Goal: Information Seeking & Learning: Learn about a topic

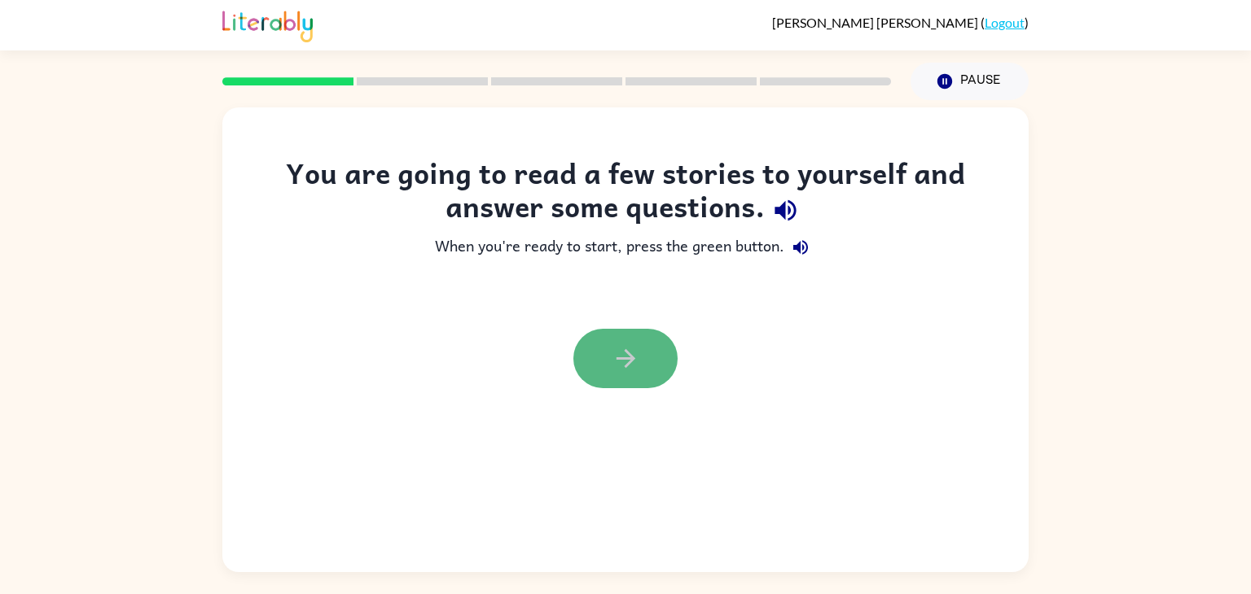
click at [595, 384] on button "button" at bounding box center [625, 358] width 104 height 59
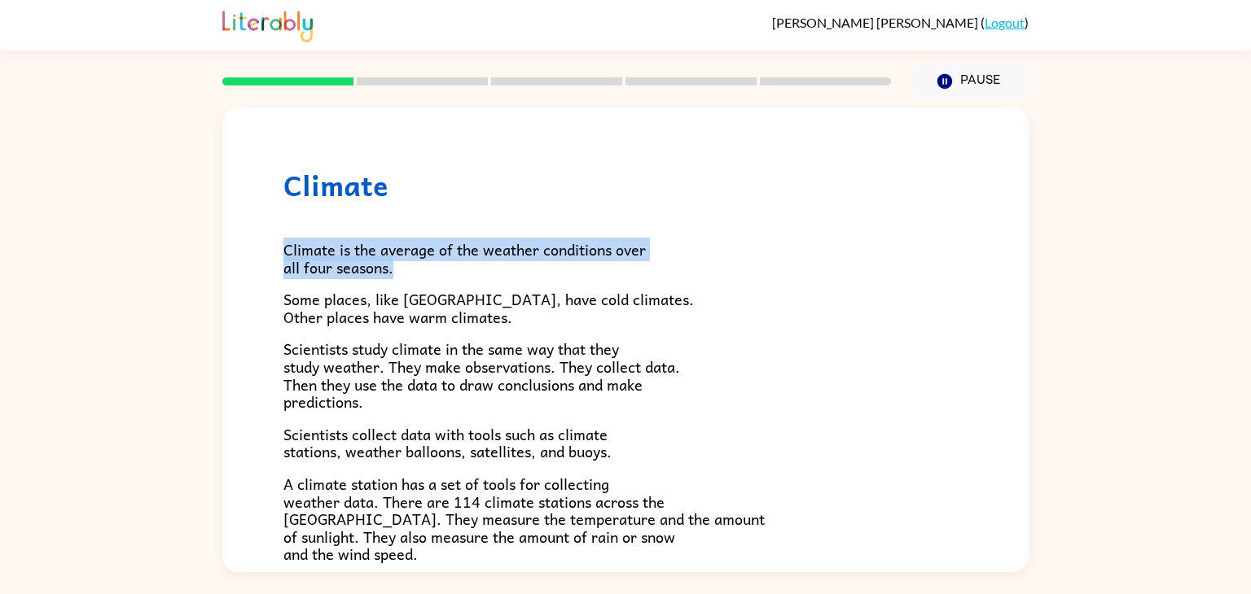
drag, startPoint x: 1250, startPoint y: 201, endPoint x: 1247, endPoint y: 267, distance: 66.0
click at [1247, 267] on div "Climate Climate is the average of the weather conditions over all four seasons.…" at bounding box center [625, 336] width 1251 height 472
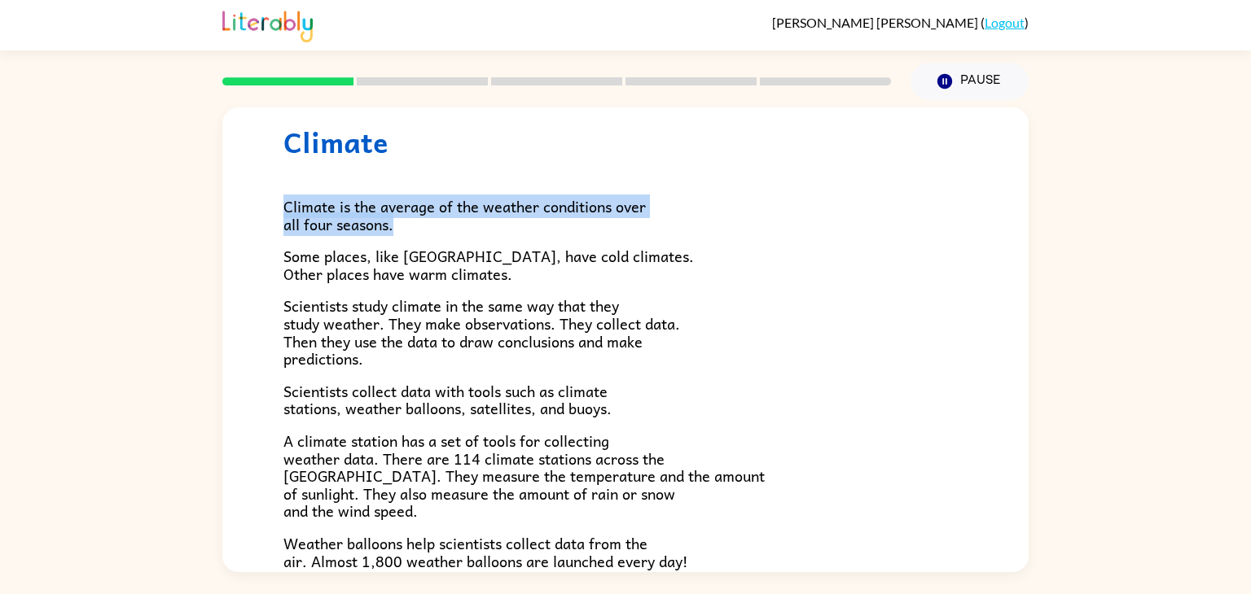
scroll to position [38, 0]
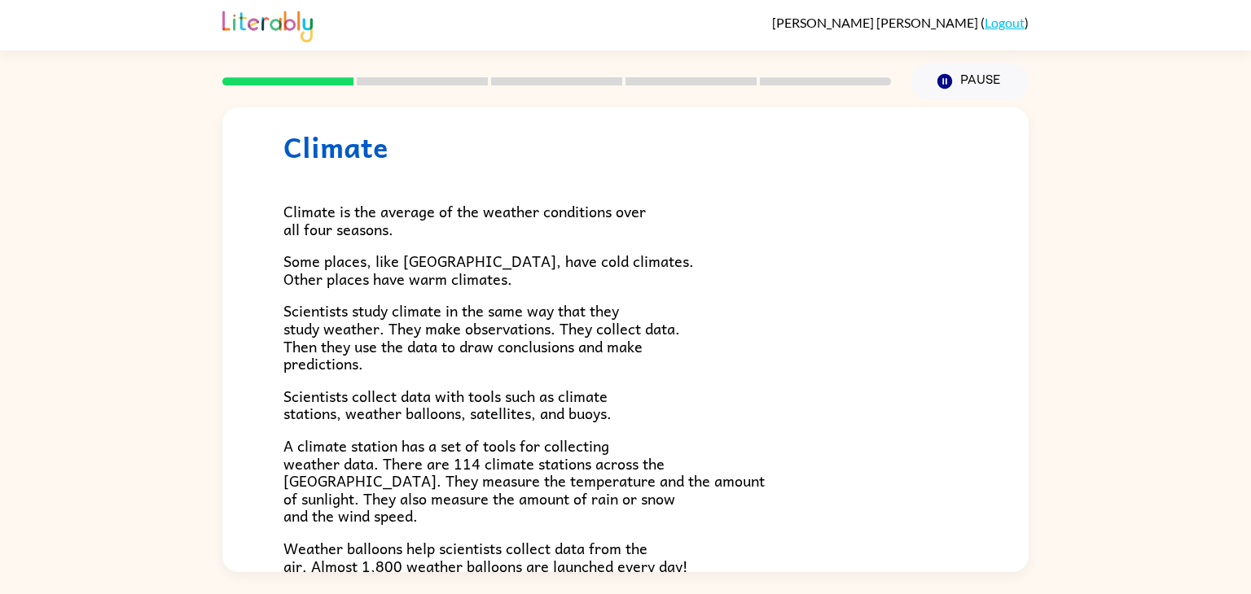
click at [493, 40] on div "[PERSON_NAME] ( Logout )" at bounding box center [625, 25] width 806 height 50
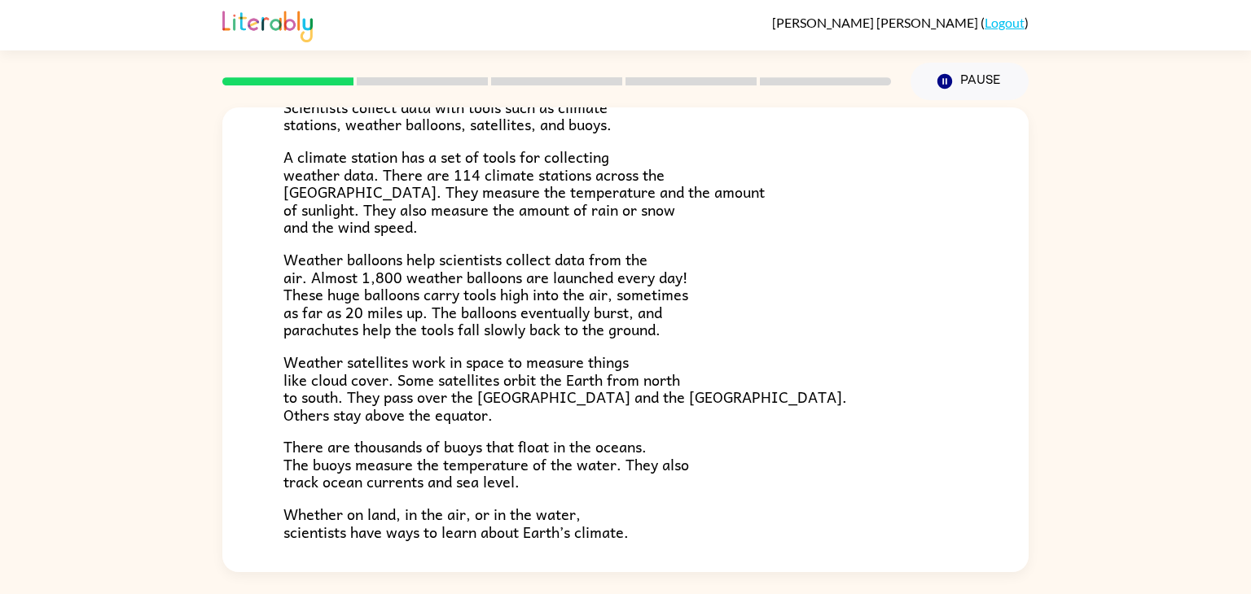
scroll to position [455, 0]
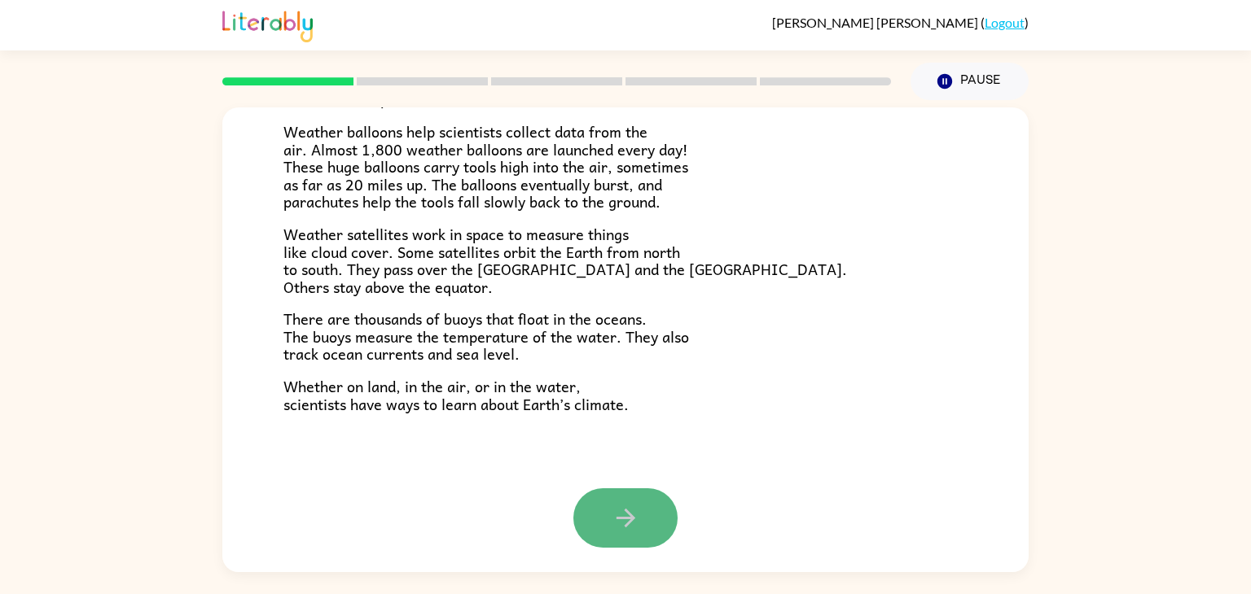
click at [587, 522] on button "button" at bounding box center [625, 518] width 104 height 59
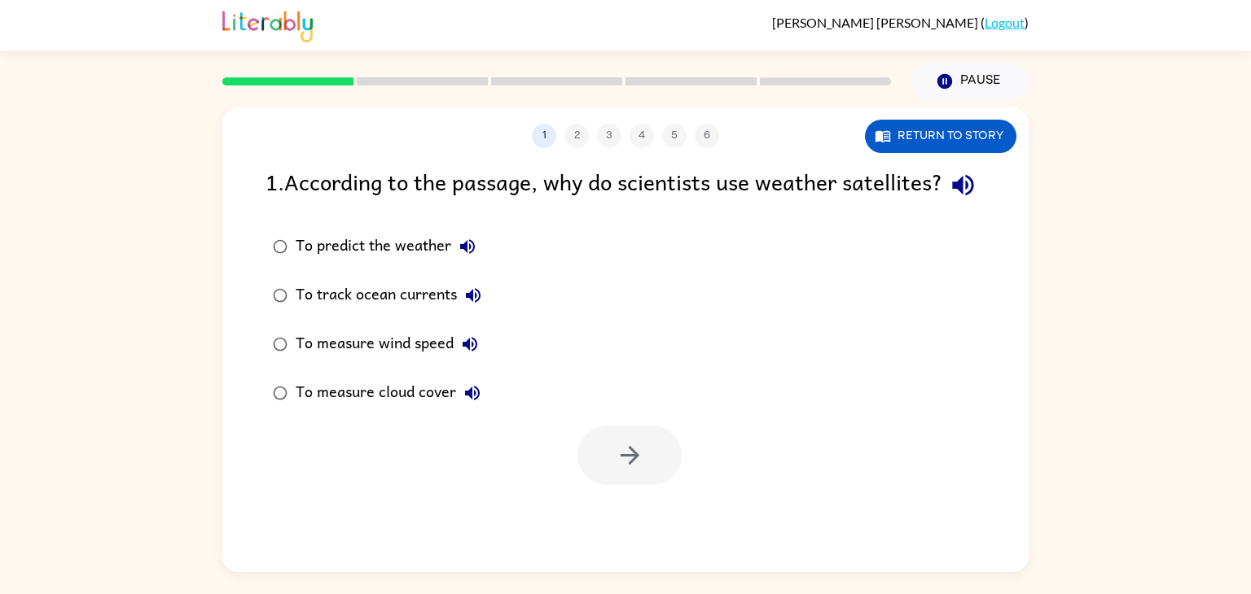
click at [375, 263] on div "To predict the weather" at bounding box center [390, 246] width 188 height 33
click at [651, 485] on button "button" at bounding box center [629, 455] width 104 height 59
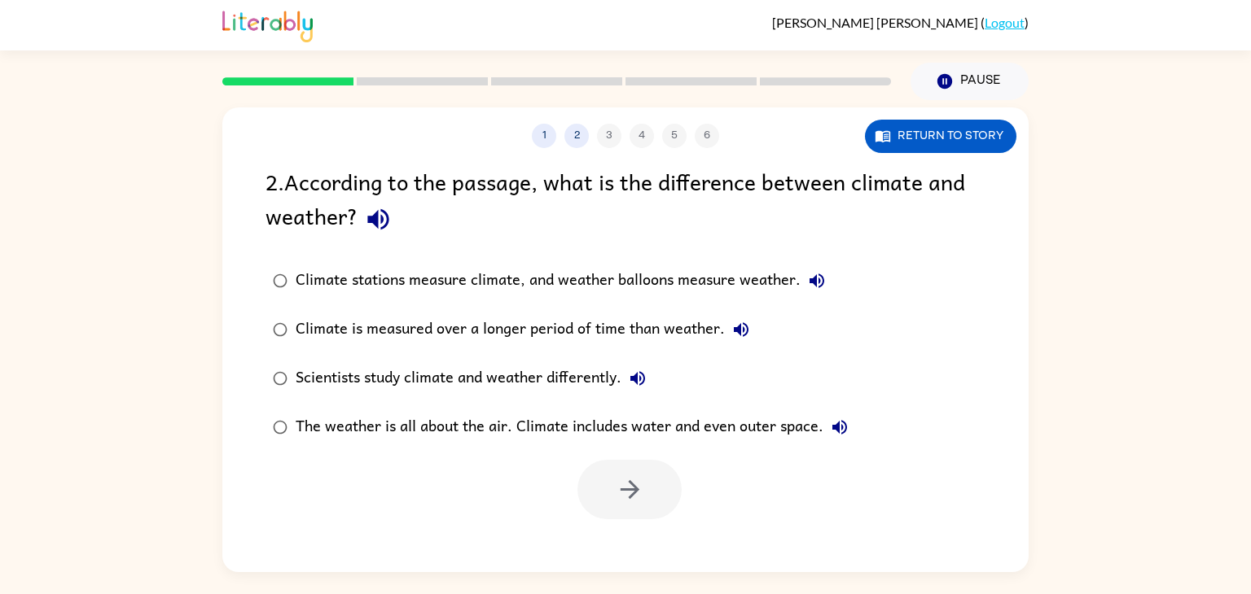
click at [489, 336] on div "Climate is measured over a longer period of time than weather." at bounding box center [527, 329] width 462 height 33
click at [610, 512] on button "button" at bounding box center [629, 489] width 104 height 59
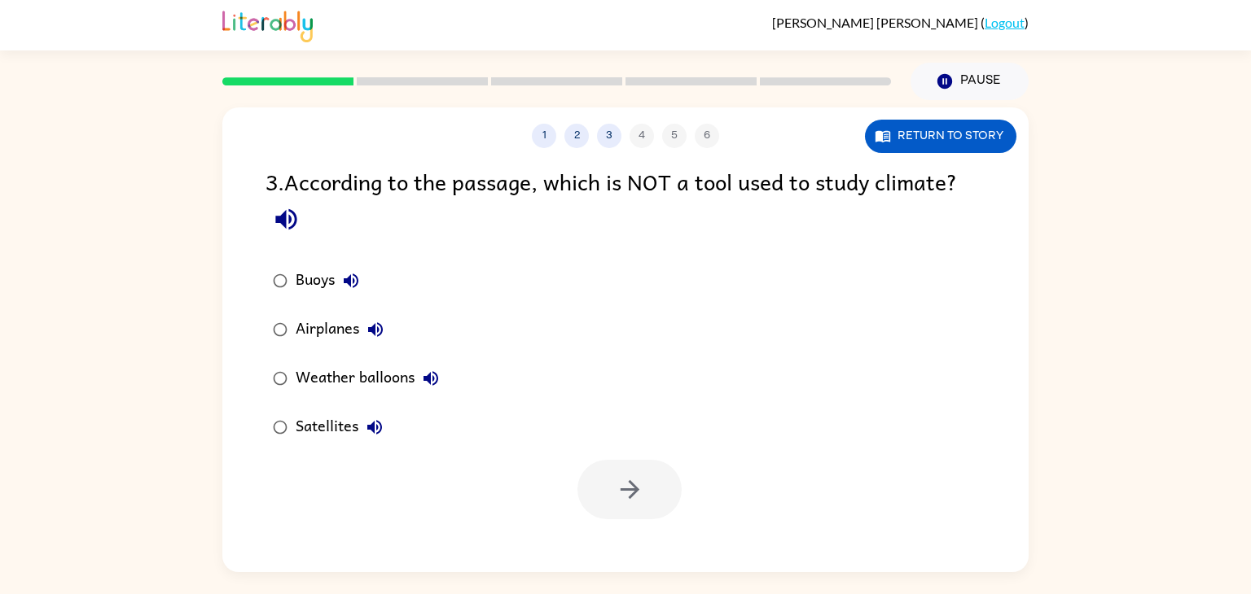
click at [316, 321] on div "Airplanes" at bounding box center [344, 329] width 96 height 33
click at [638, 502] on icon "button" at bounding box center [630, 490] width 28 height 28
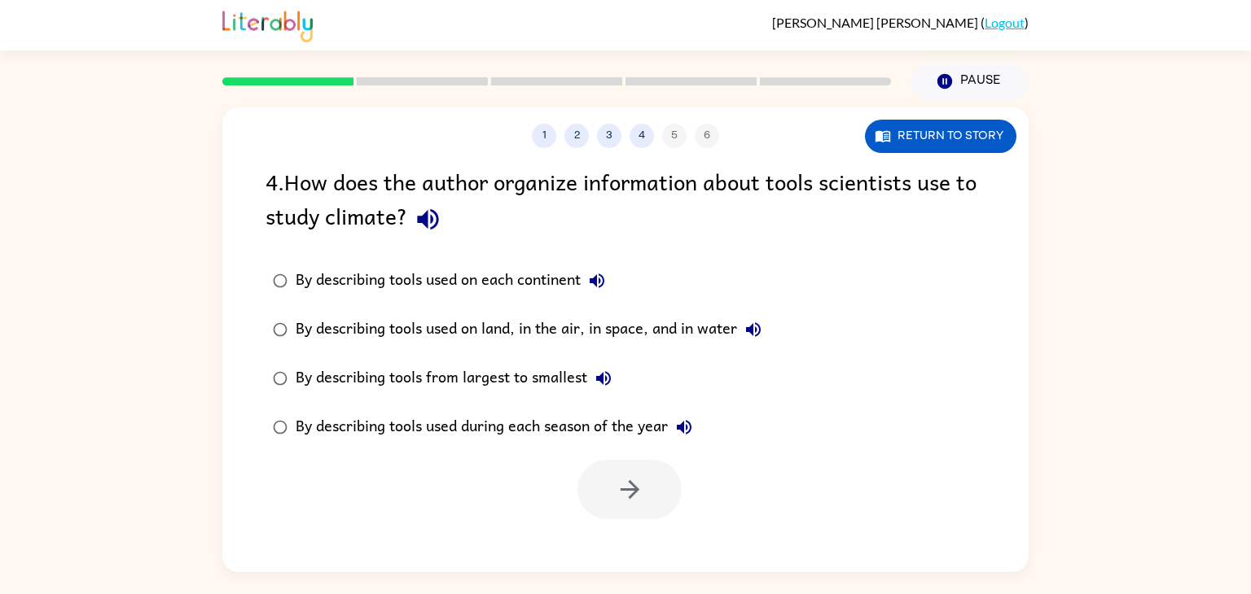
click at [554, 278] on div "By describing tools used on each continent" at bounding box center [455, 281] width 318 height 33
click at [642, 492] on icon "button" at bounding box center [630, 490] width 28 height 28
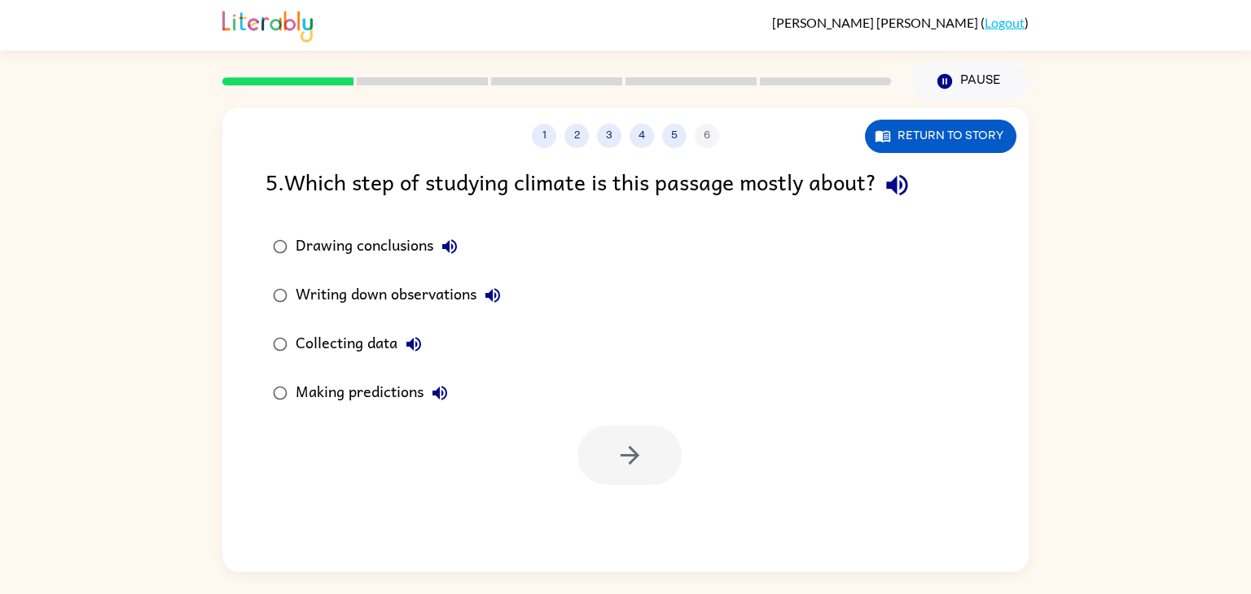
click at [326, 349] on div "Collecting data" at bounding box center [363, 344] width 134 height 33
click at [627, 437] on button "button" at bounding box center [629, 455] width 104 height 59
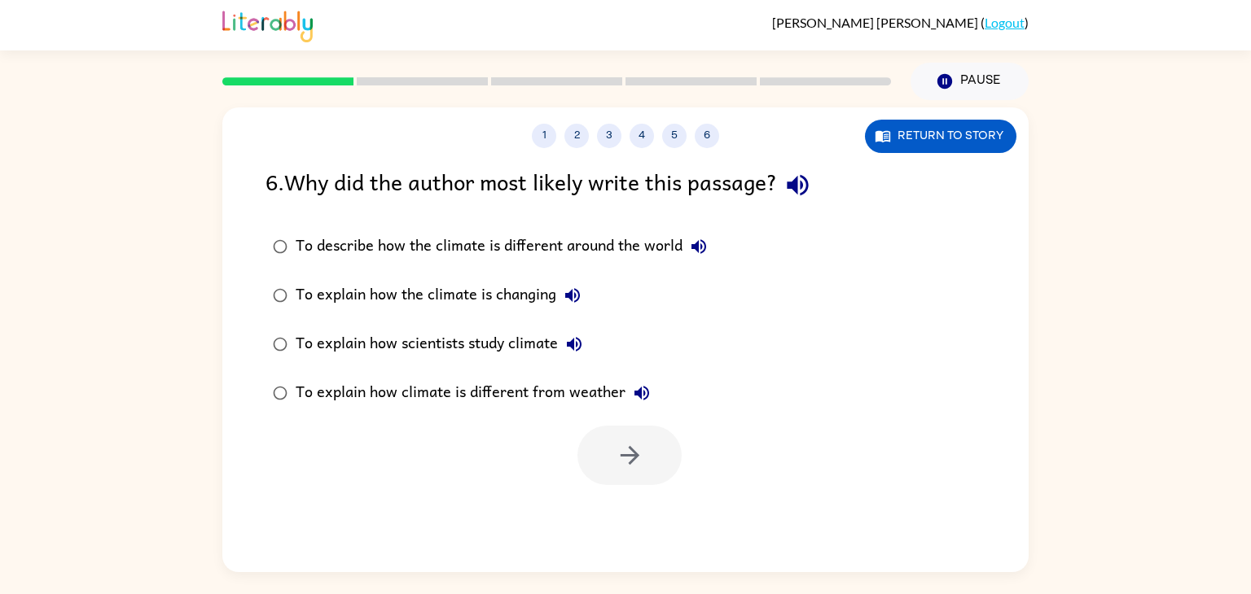
click at [524, 239] on div "To describe how the climate is different around the world" at bounding box center [505, 246] width 419 height 33
click at [599, 436] on button "button" at bounding box center [629, 455] width 104 height 59
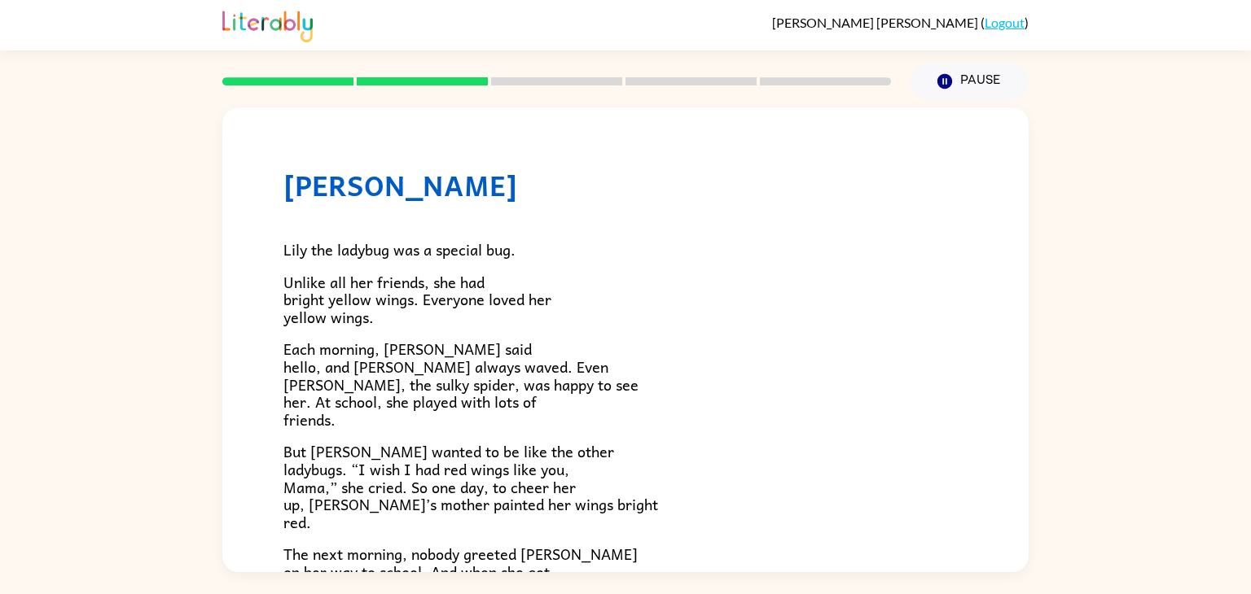
click at [589, 473] on p "But [PERSON_NAME] wanted to be like the other ladybugs. “I wish I had red wings…" at bounding box center [625, 487] width 684 height 88
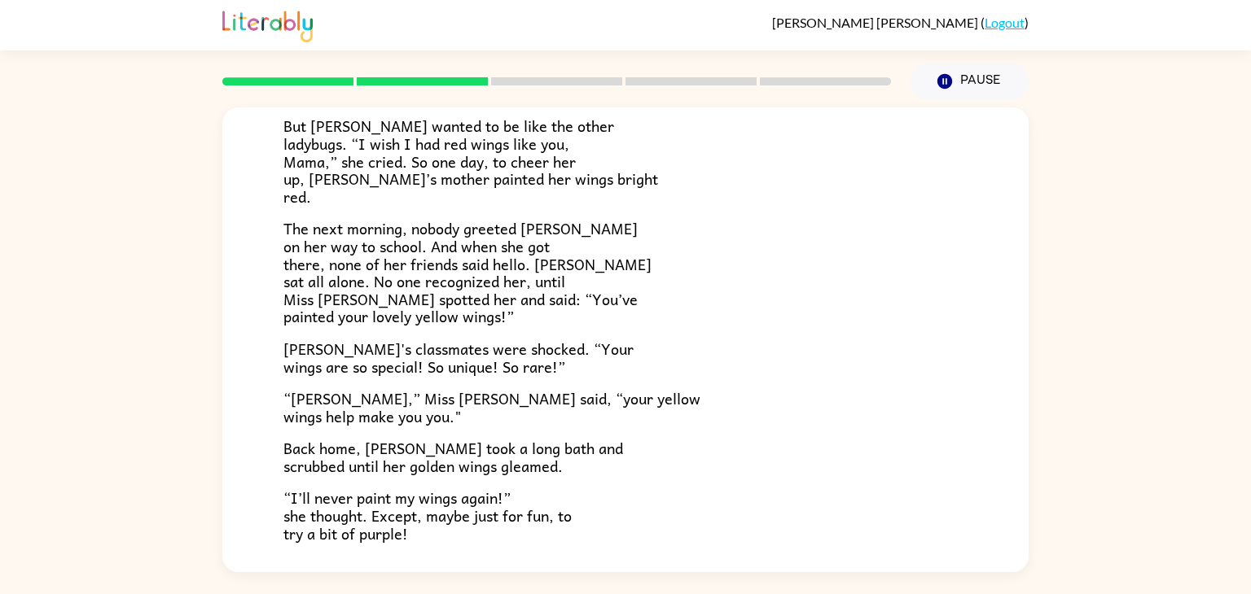
scroll to position [455, 0]
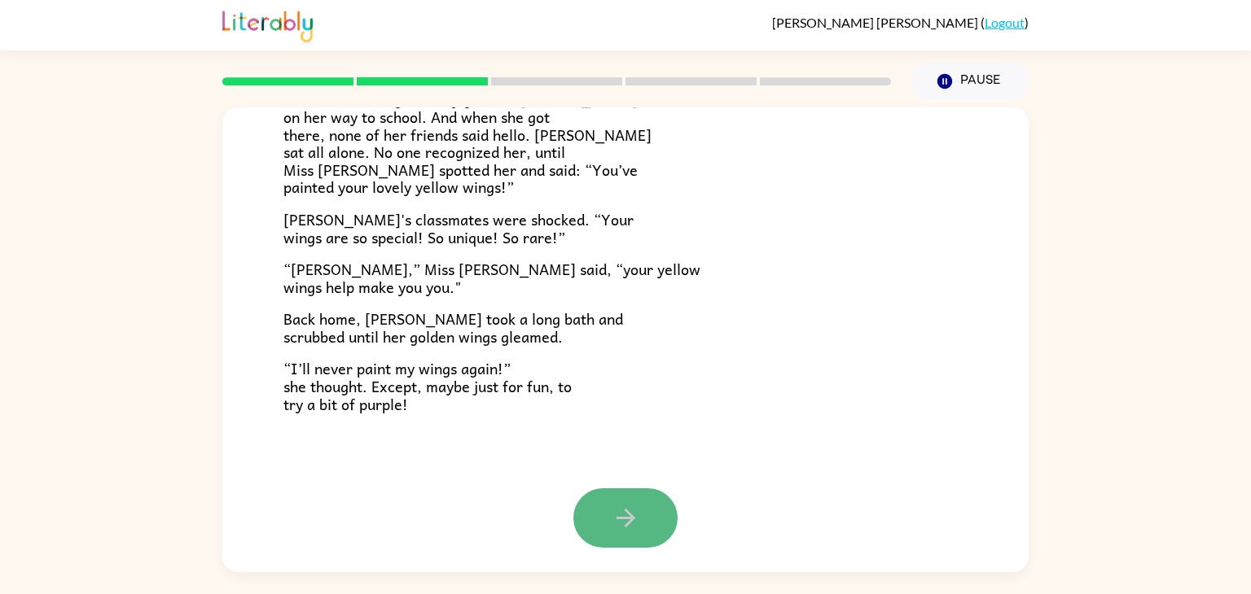
click at [612, 532] on icon "button" at bounding box center [626, 518] width 28 height 28
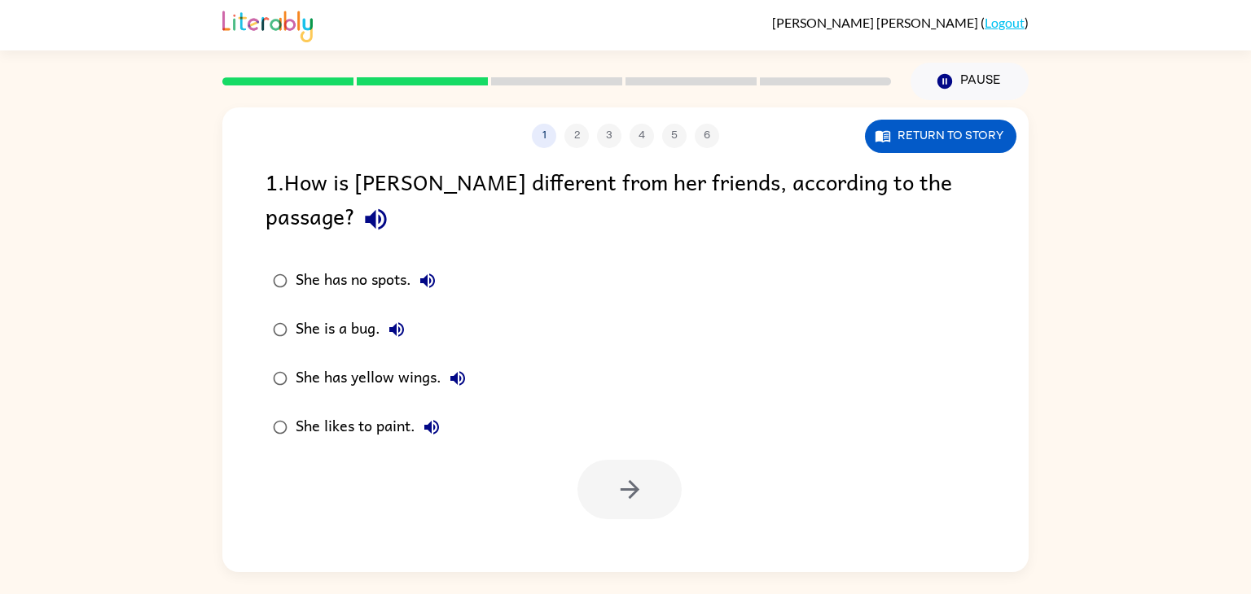
click at [349, 362] on div "She has yellow wings." at bounding box center [385, 378] width 178 height 33
click at [619, 476] on icon "button" at bounding box center [630, 490] width 28 height 28
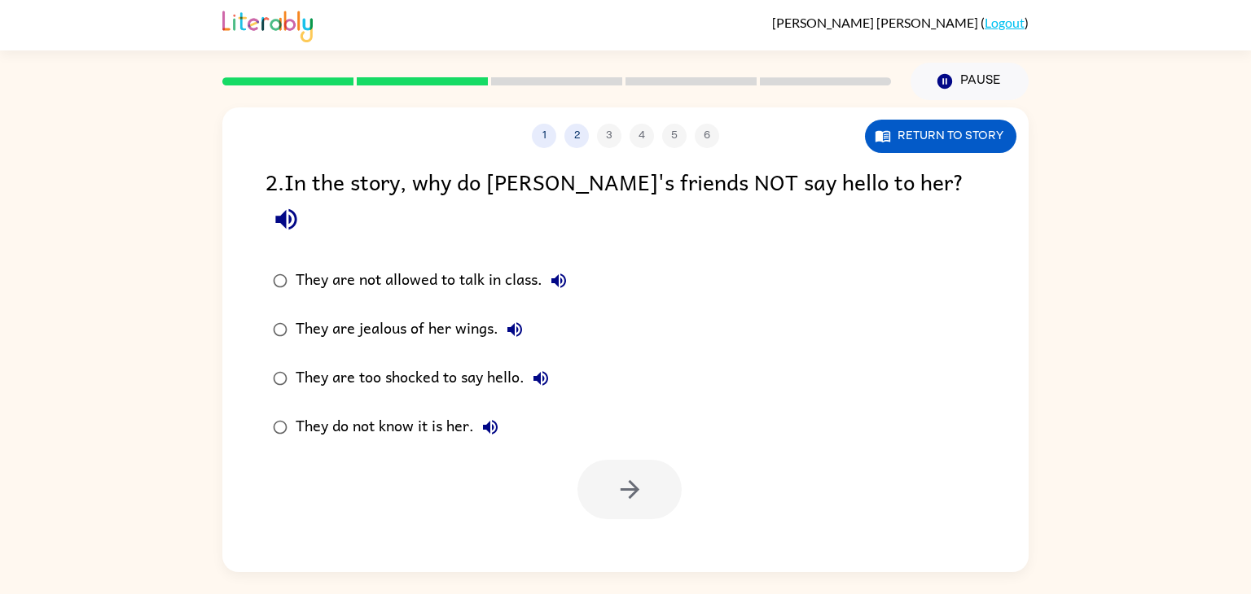
click at [371, 411] on div "They do not know it is her." at bounding box center [401, 427] width 211 height 33
click at [638, 476] on icon "button" at bounding box center [630, 490] width 28 height 28
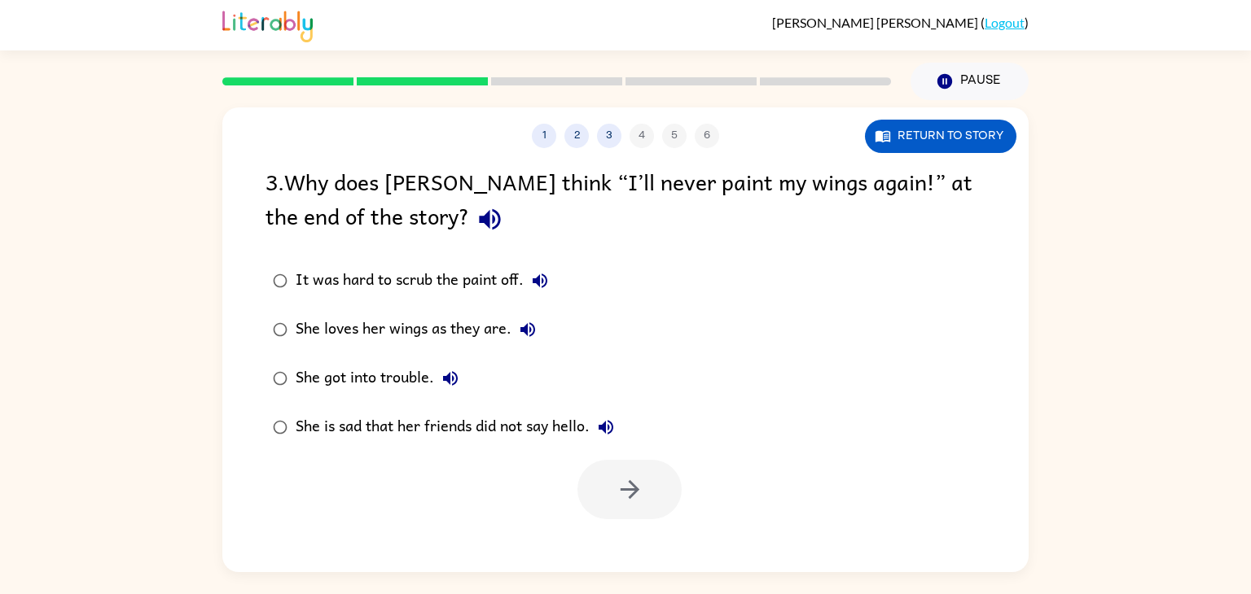
click at [360, 441] on div "She is sad that her friends did not say hello." at bounding box center [459, 427] width 327 height 33
click at [642, 487] on icon "button" at bounding box center [630, 490] width 28 height 28
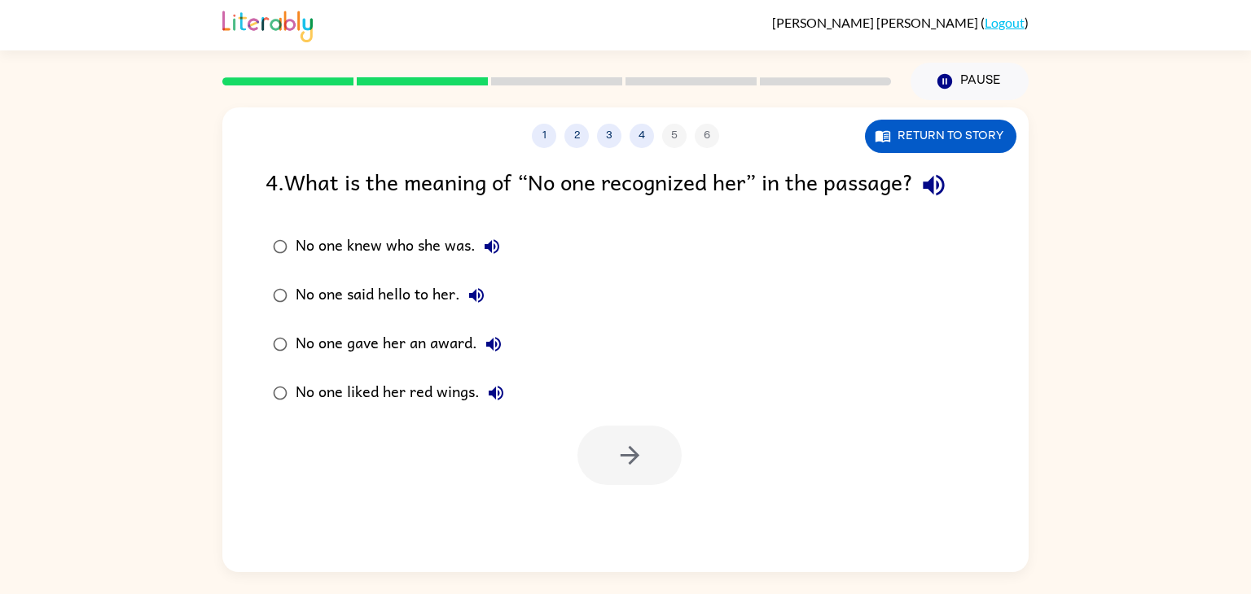
click at [401, 301] on div "No one said hello to her." at bounding box center [394, 295] width 197 height 33
click at [585, 444] on button "button" at bounding box center [629, 455] width 104 height 59
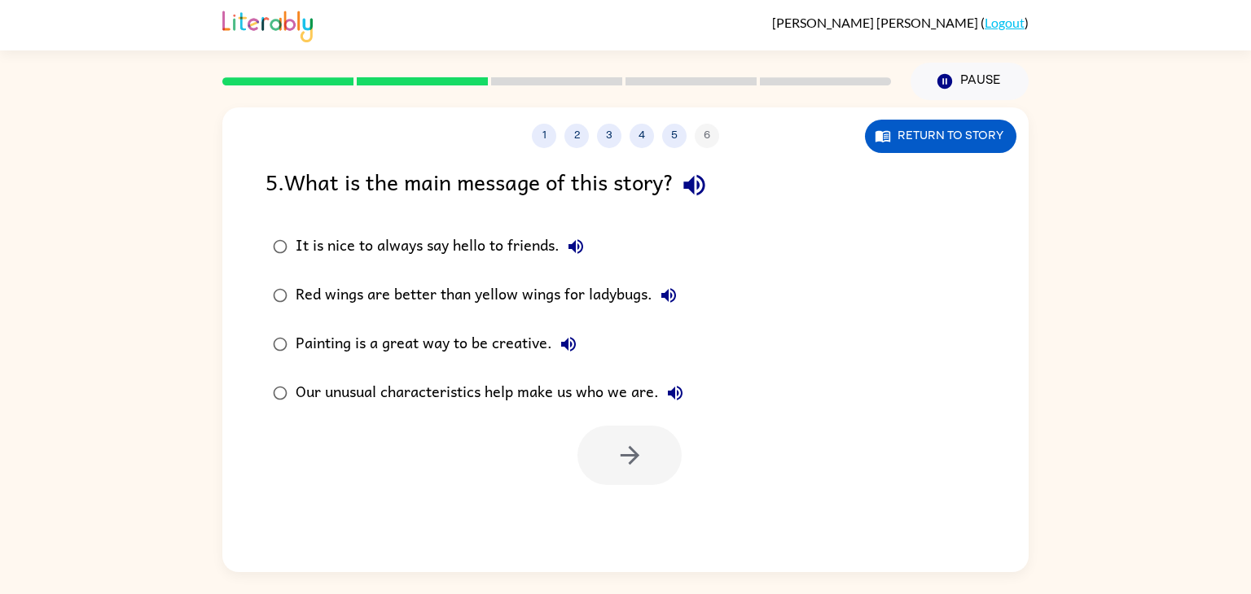
click at [349, 397] on div "Our unusual characteristics help make us who we are." at bounding box center [494, 393] width 396 height 33
click at [608, 471] on button "button" at bounding box center [629, 455] width 104 height 59
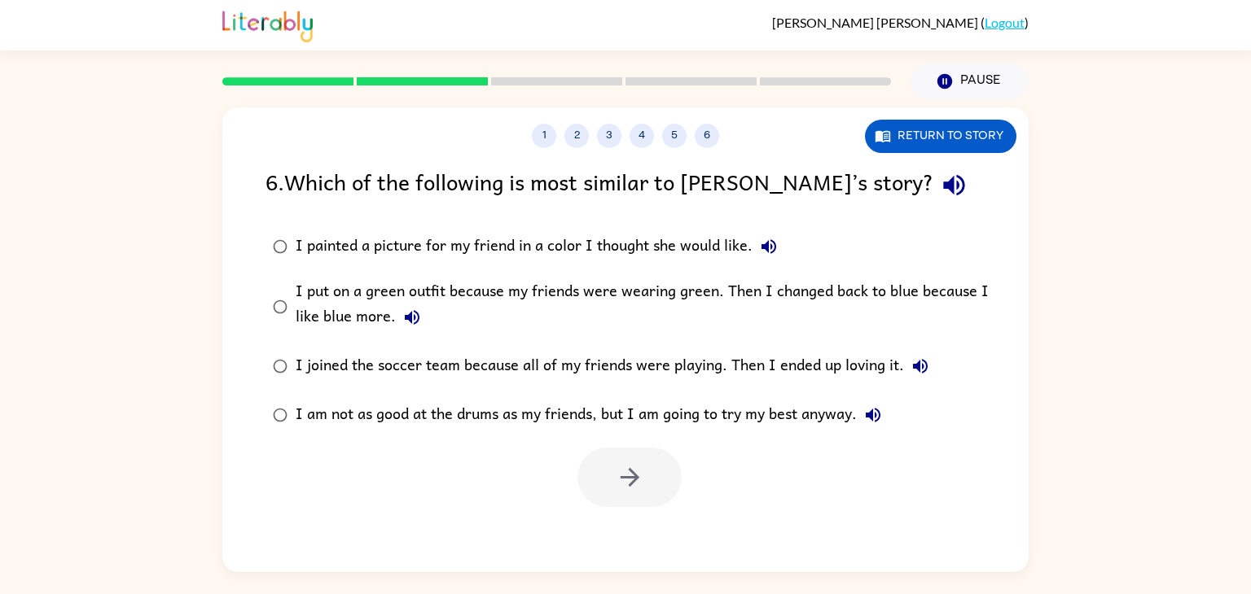
click at [781, 429] on div "I am not as good at the drums as my friends, but I am going to try my best anyw…" at bounding box center [593, 415] width 594 height 33
click at [700, 240] on div "I painted a picture for my friend in a color I thought she would like." at bounding box center [540, 246] width 489 height 33
click at [635, 487] on icon "button" at bounding box center [630, 477] width 28 height 28
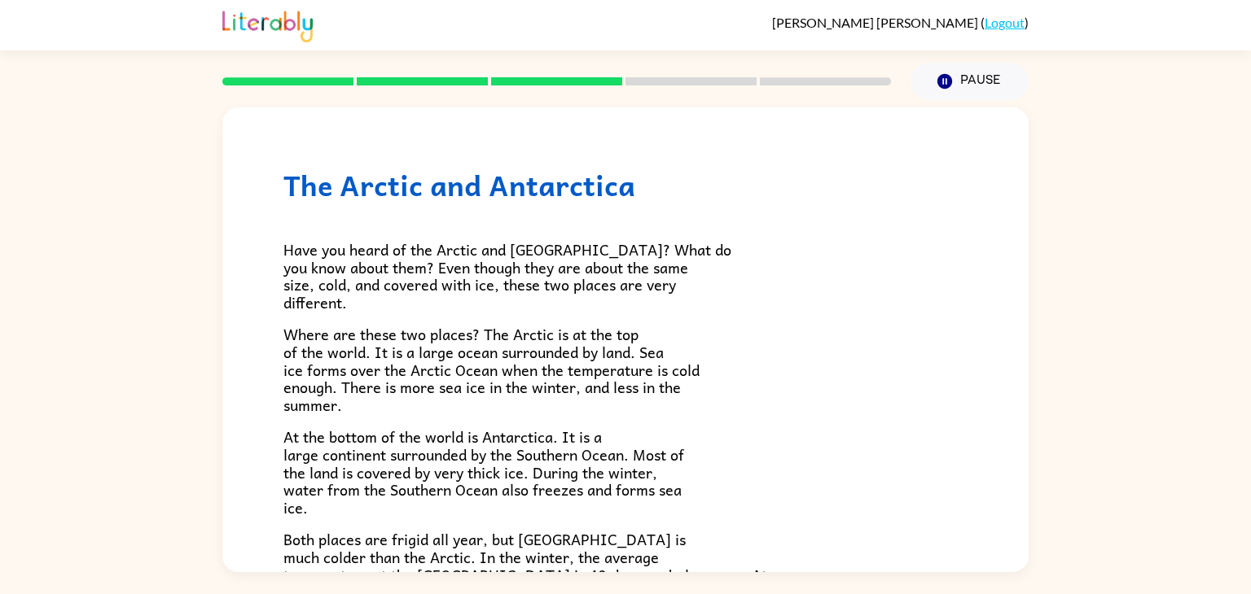
click at [479, 230] on div "Have you heard of the Arctic and [GEOGRAPHIC_DATA]? What do you know about them…" at bounding box center [625, 479] width 684 height 555
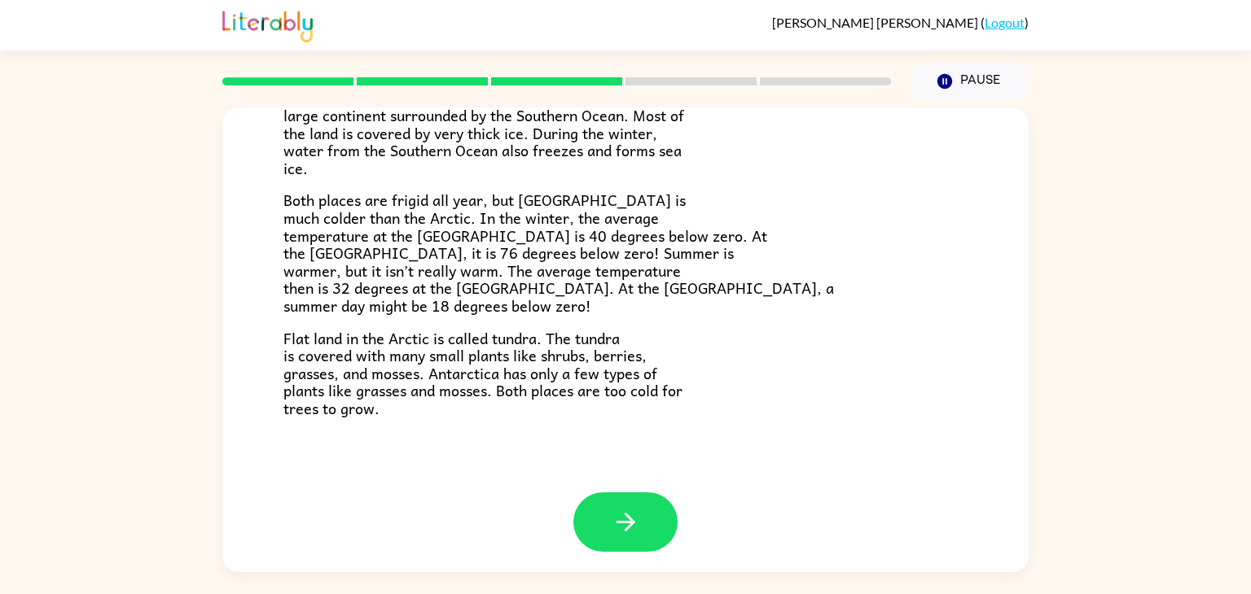
scroll to position [344, 0]
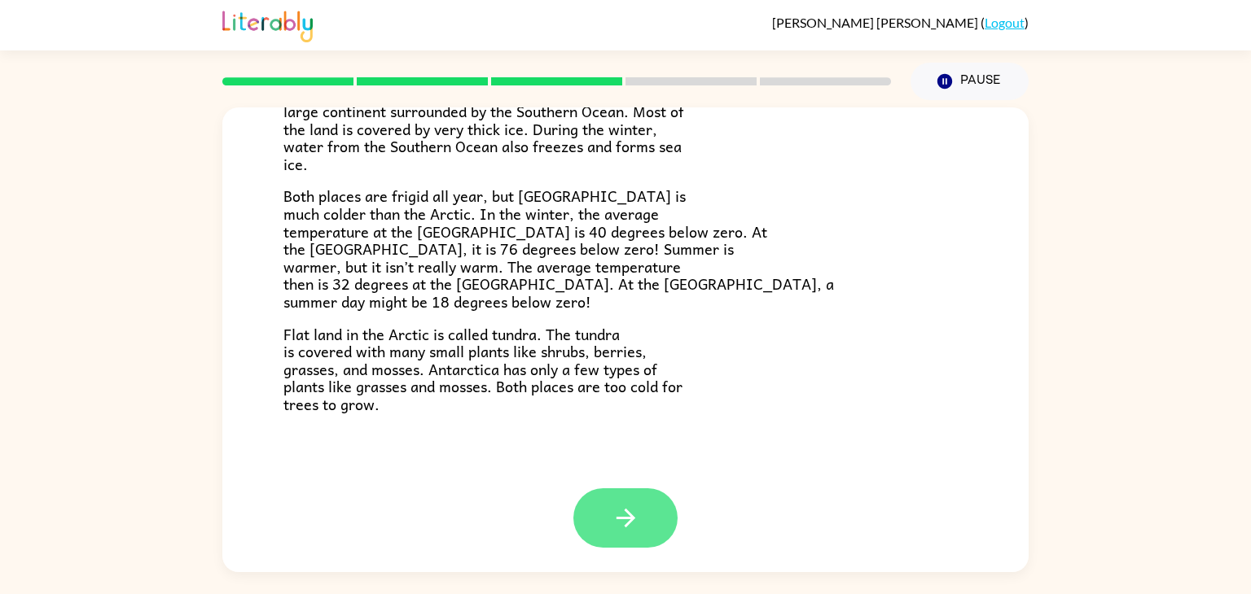
click at [648, 529] on button "button" at bounding box center [625, 518] width 104 height 59
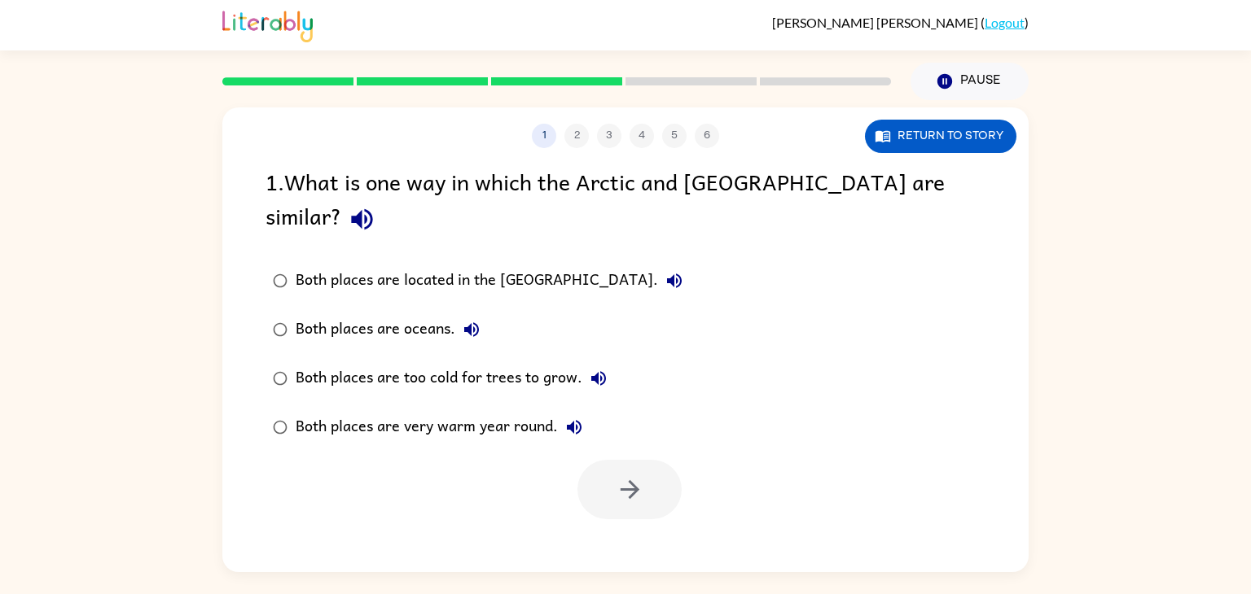
scroll to position [0, 0]
click at [563, 265] on div "Both places are located in the [GEOGRAPHIC_DATA]." at bounding box center [493, 281] width 395 height 33
click at [531, 354] on label "Both places are too cold for trees to grow." at bounding box center [477, 378] width 442 height 49
click at [546, 362] on div "Both places are too cold for trees to grow." at bounding box center [455, 378] width 319 height 33
click at [547, 362] on div "Both places are too cold for trees to grow." at bounding box center [455, 378] width 319 height 33
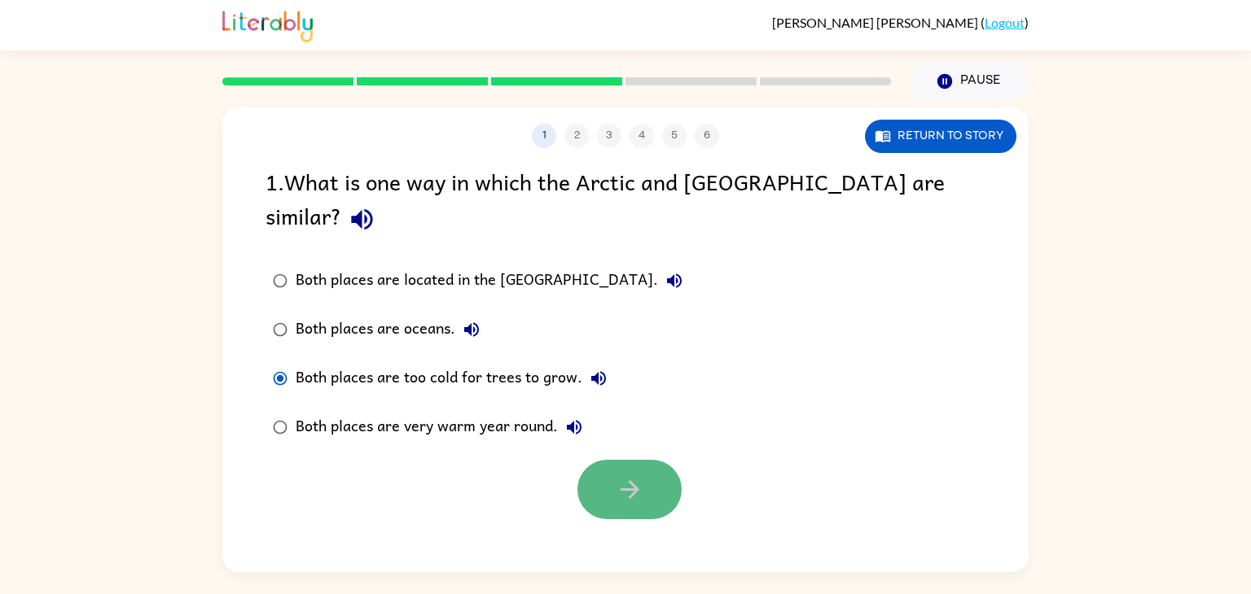
click at [625, 476] on icon "button" at bounding box center [630, 490] width 28 height 28
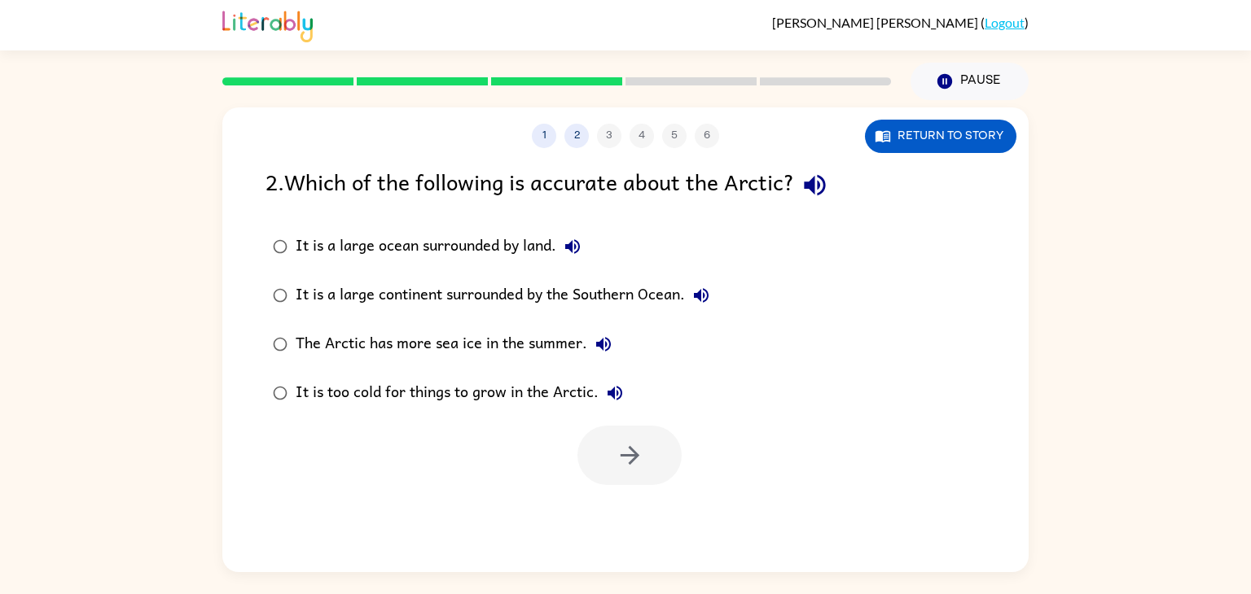
click at [397, 232] on div "It is a large ocean surrounded by land." at bounding box center [442, 246] width 293 height 33
click at [671, 462] on button "button" at bounding box center [629, 455] width 104 height 59
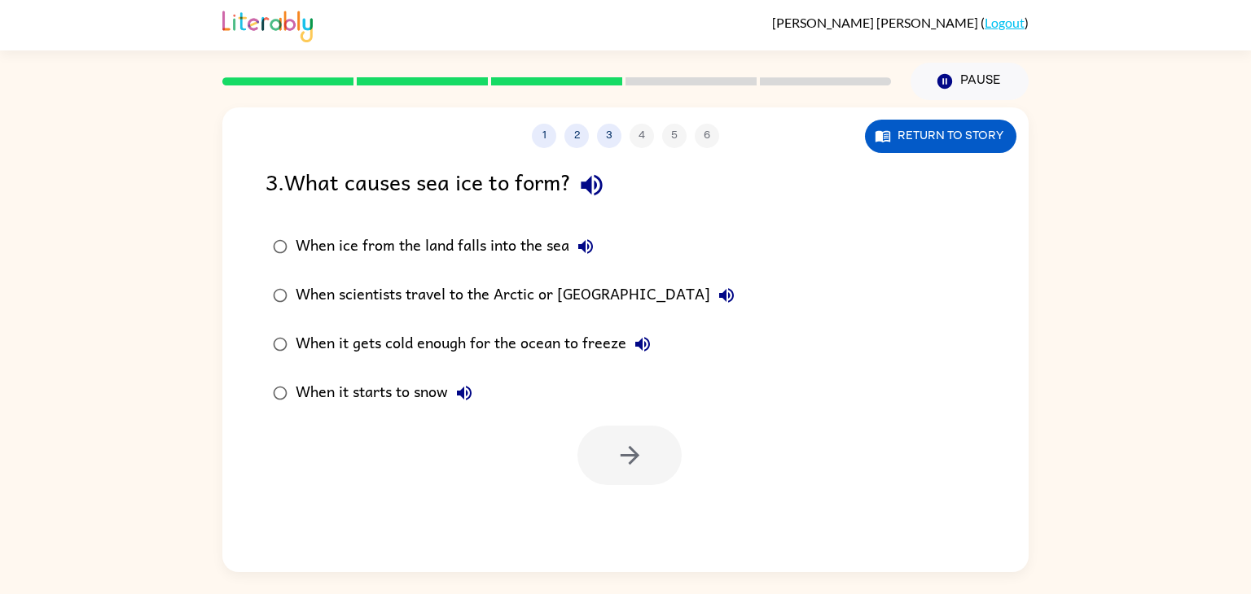
click at [594, 344] on div "When it gets cold enough for the ocean to freeze" at bounding box center [477, 344] width 363 height 33
click at [625, 482] on button "button" at bounding box center [629, 455] width 104 height 59
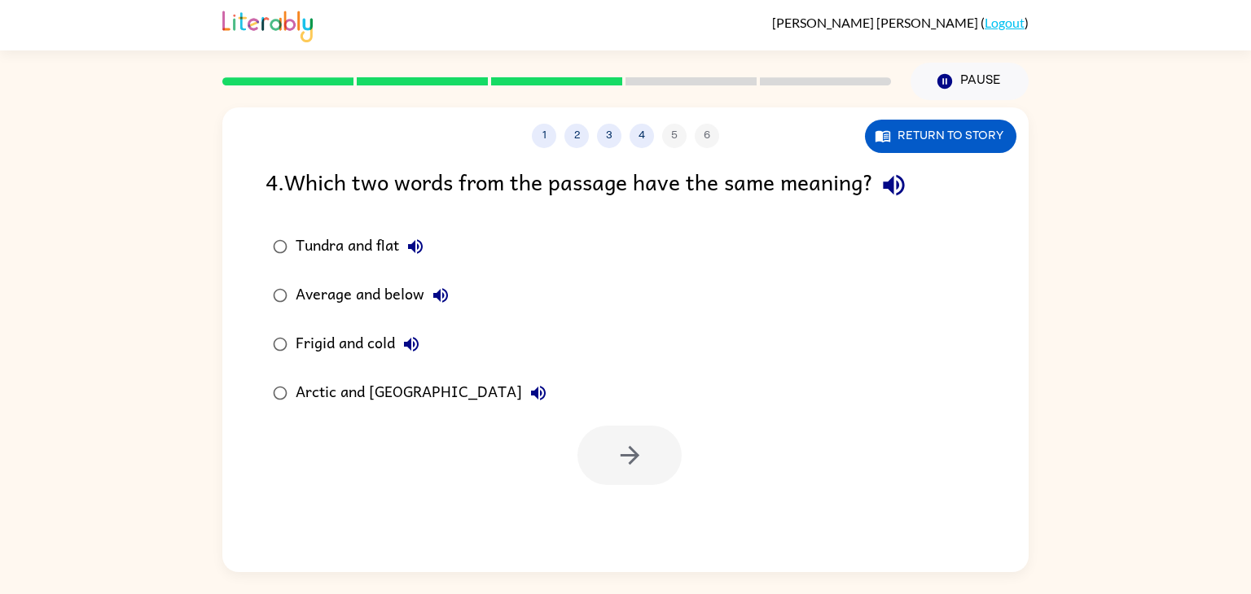
click at [318, 351] on div "Frigid and cold" at bounding box center [362, 344] width 132 height 33
click at [614, 494] on div "1 2 3 4 5 6 Return to story 4 . Which two words from the passage have the same …" at bounding box center [625, 339] width 806 height 465
click at [611, 433] on button "button" at bounding box center [629, 455] width 104 height 59
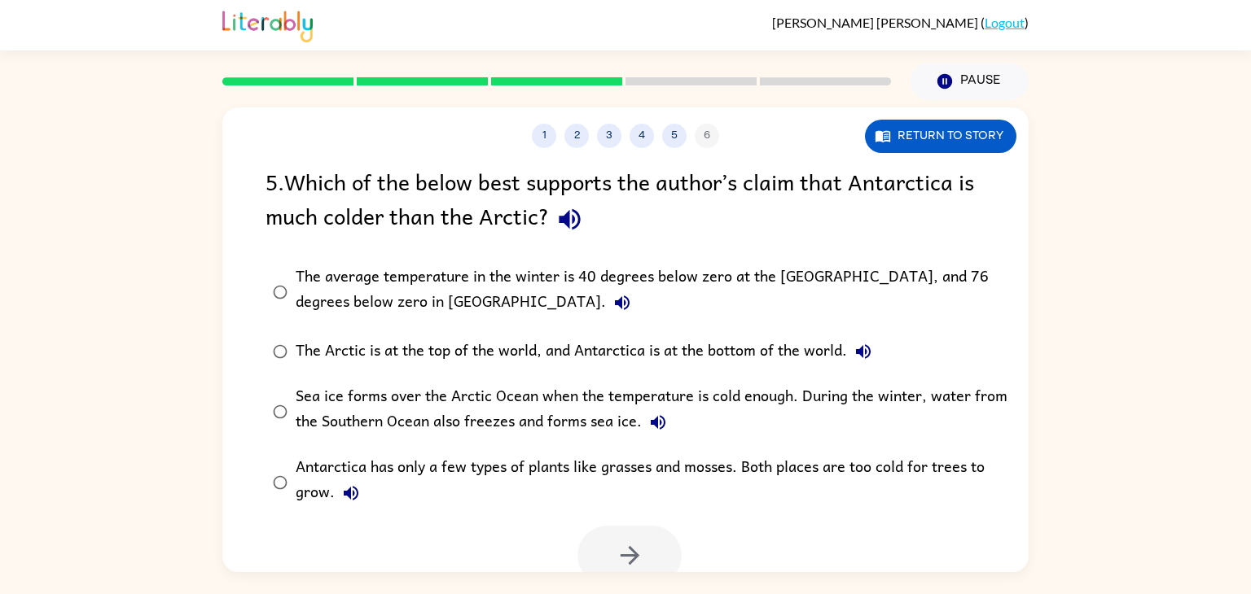
click at [429, 309] on div "The average temperature in the winter is 40 degrees below zero at the [GEOGRAPH…" at bounding box center [652, 292] width 712 height 55
click at [603, 538] on button "button" at bounding box center [629, 555] width 104 height 59
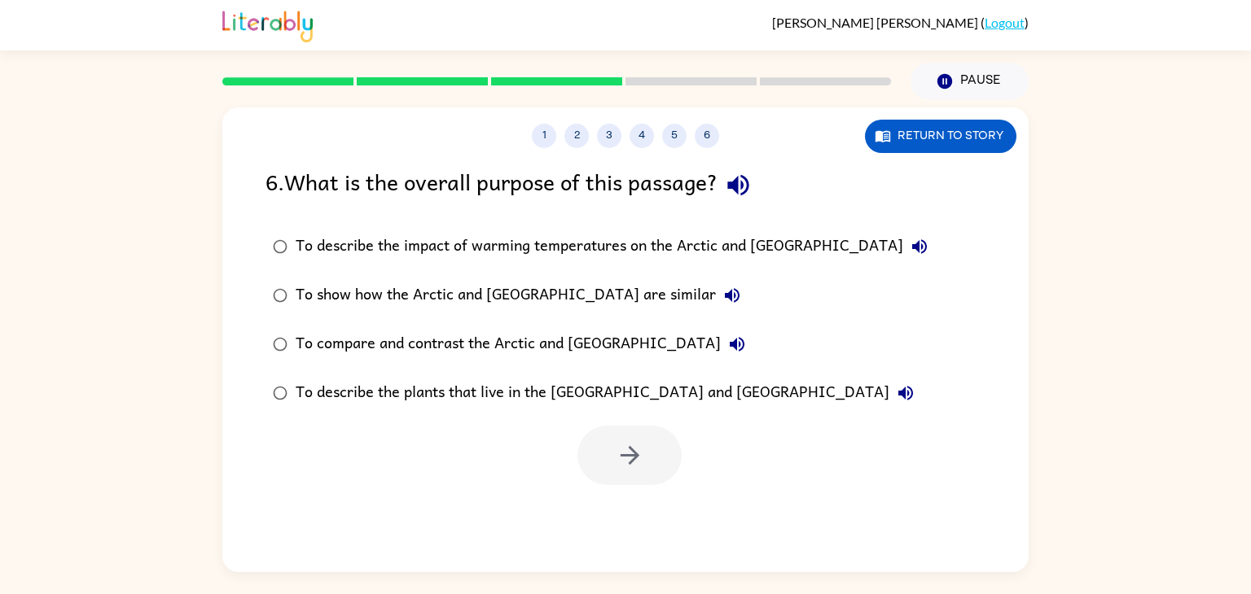
click at [720, 250] on div "To describe the impact of warming temperatures on the Arctic and [GEOGRAPHIC_DA…" at bounding box center [616, 246] width 640 height 33
click at [598, 469] on button "button" at bounding box center [629, 455] width 104 height 59
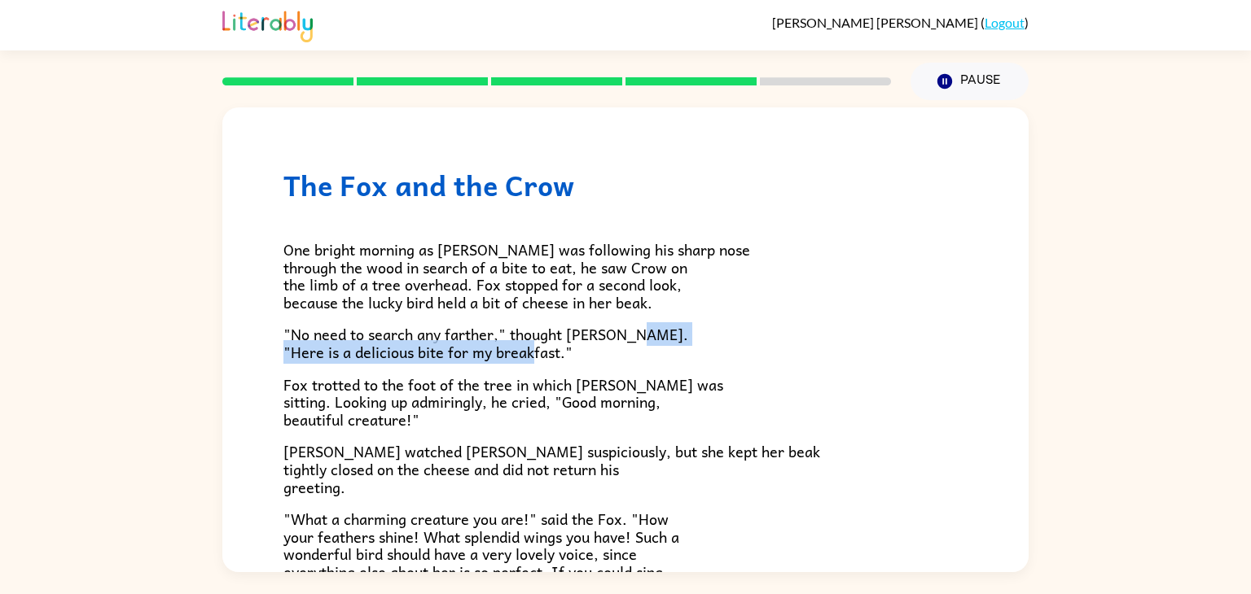
drag, startPoint x: 1037, startPoint y: 320, endPoint x: 1043, endPoint y: 353, distance: 33.2
click at [1043, 353] on div "The Fox and the Crow One bright morning as [PERSON_NAME] was following his shar…" at bounding box center [625, 336] width 1251 height 472
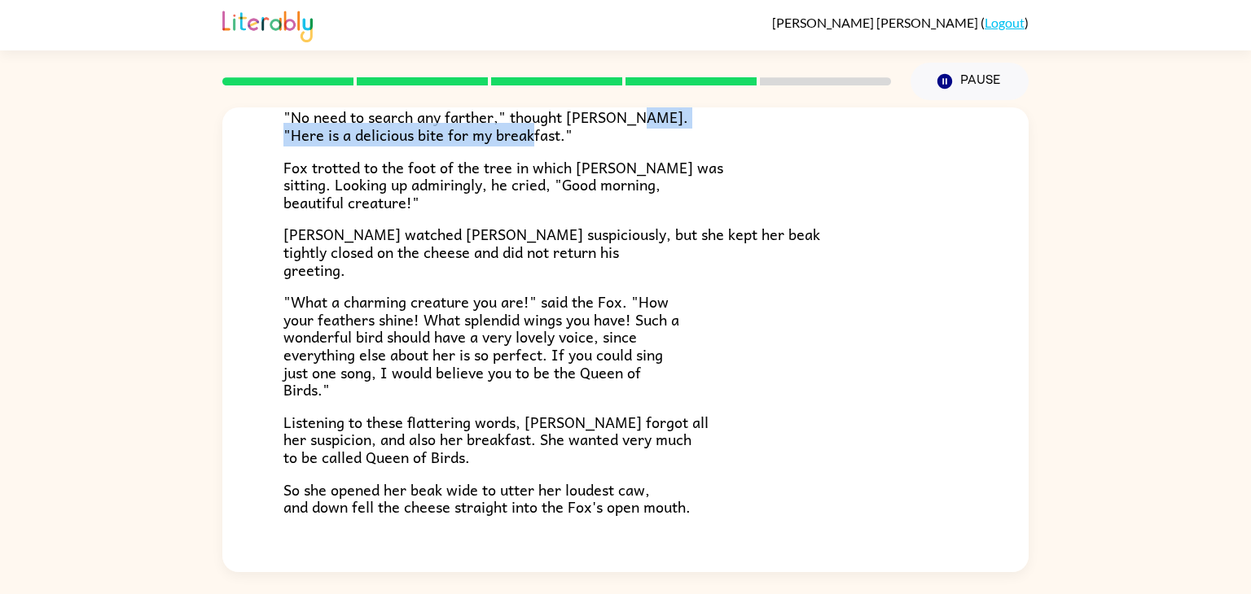
scroll to position [320, 0]
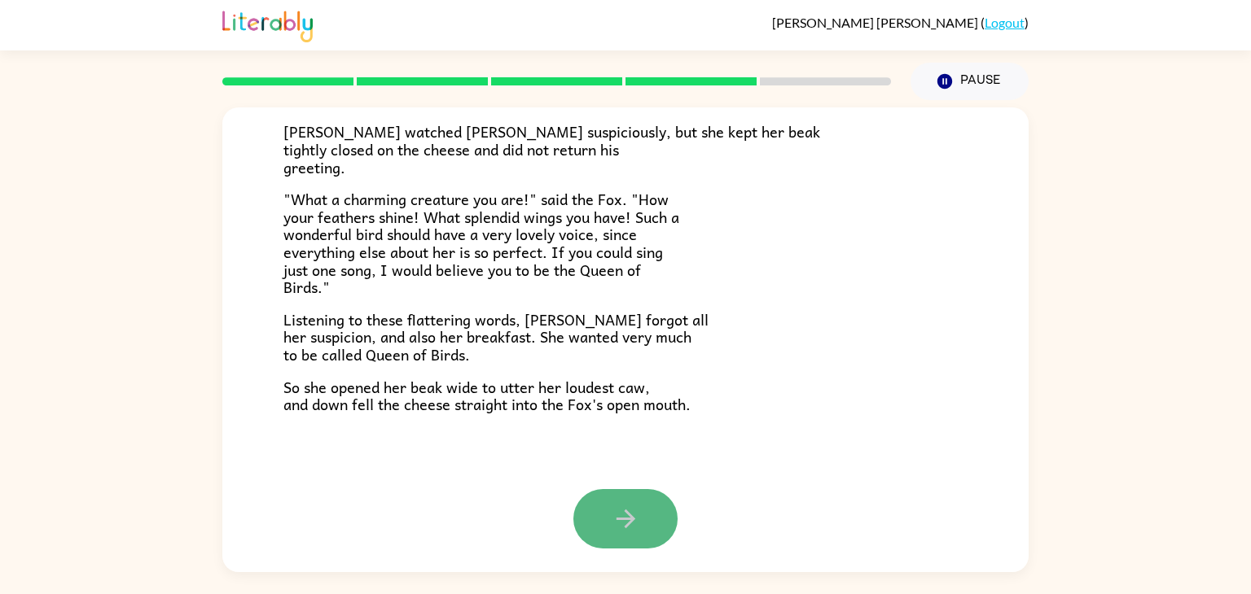
click at [598, 522] on button "button" at bounding box center [625, 518] width 104 height 59
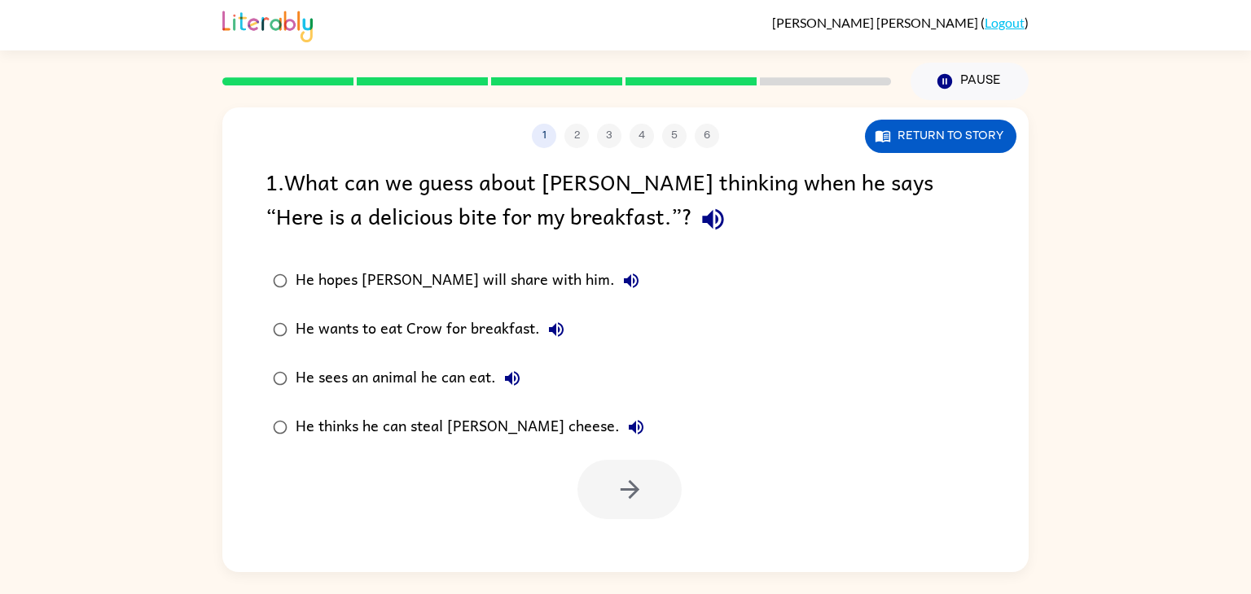
click at [374, 432] on div "He thinks he can steal [PERSON_NAME] cheese." at bounding box center [474, 427] width 357 height 33
click at [629, 493] on icon "button" at bounding box center [630, 490] width 28 height 28
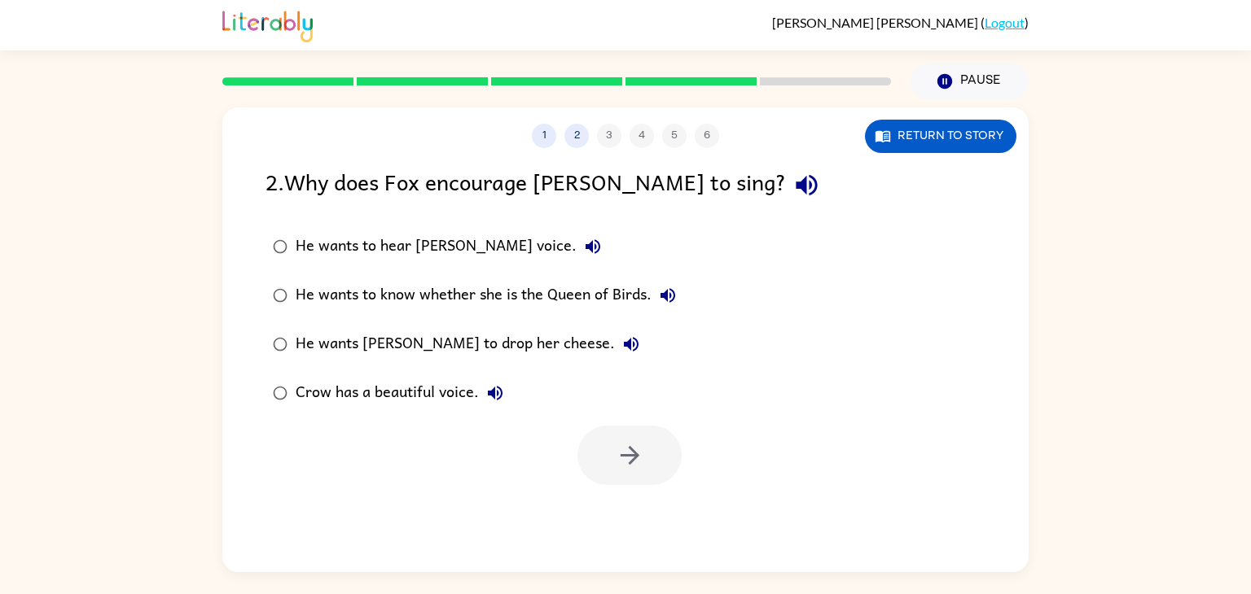
click at [445, 338] on div "He wants [PERSON_NAME] to drop her cheese." at bounding box center [472, 344] width 352 height 33
click at [617, 453] on icon "button" at bounding box center [630, 455] width 28 height 28
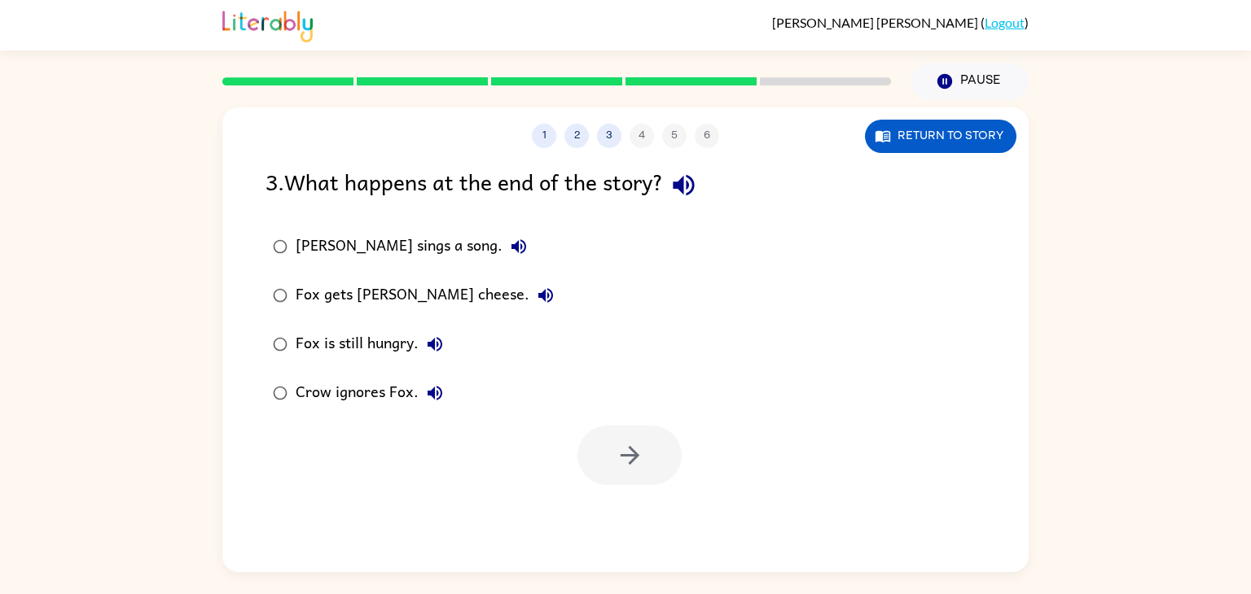
click at [353, 307] on div "Fox gets [PERSON_NAME] cheese." at bounding box center [429, 295] width 266 height 33
click at [595, 434] on button "button" at bounding box center [629, 455] width 104 height 59
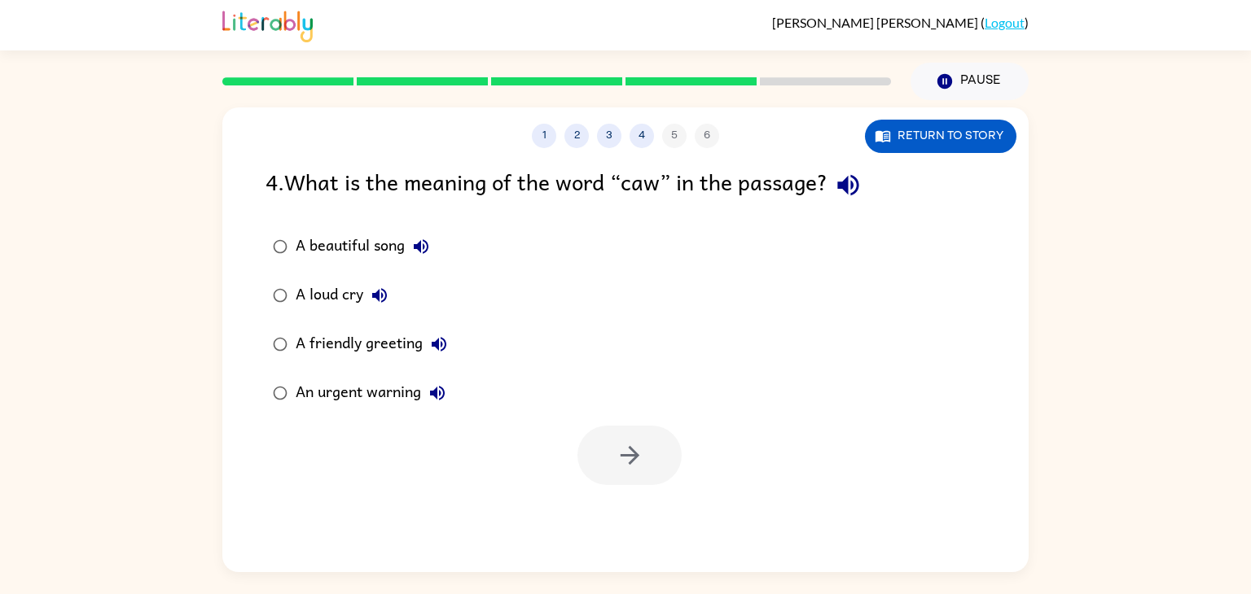
click at [315, 244] on div "A beautiful song" at bounding box center [367, 246] width 142 height 33
click at [564, 436] on div at bounding box center [625, 452] width 806 height 68
click at [604, 444] on button "button" at bounding box center [629, 455] width 104 height 59
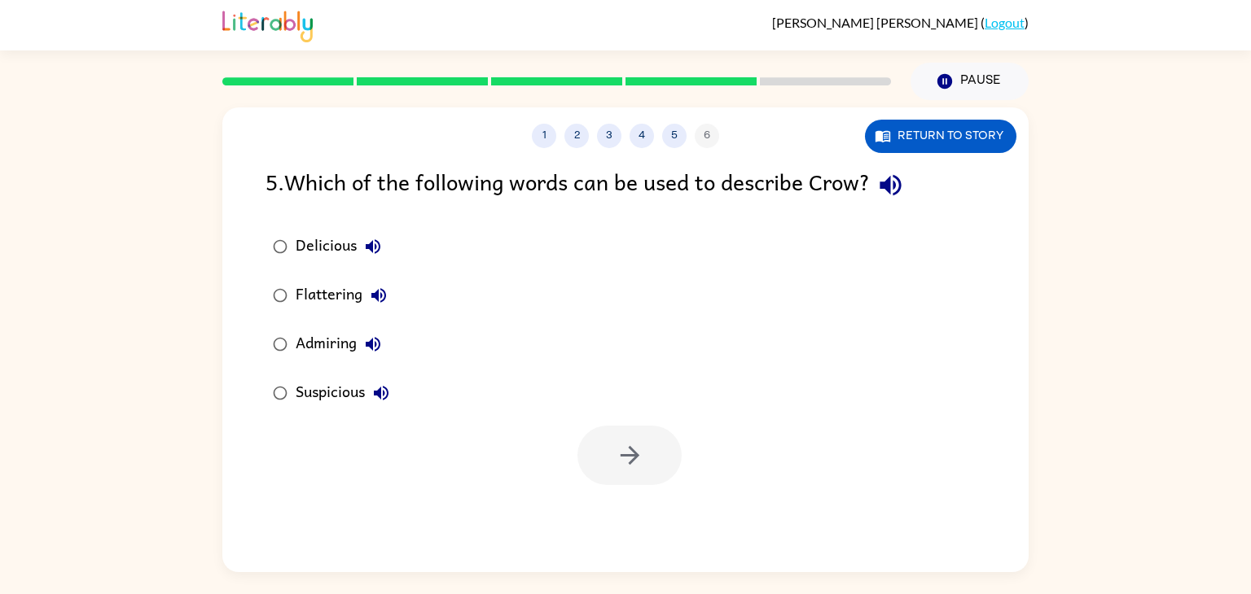
click at [326, 348] on div "Admiring" at bounding box center [343, 344] width 94 height 33
click at [336, 398] on div "Suspicious" at bounding box center [347, 393] width 102 height 33
click at [318, 343] on div "Admiring" at bounding box center [343, 344] width 94 height 33
click at [590, 458] on button "button" at bounding box center [629, 455] width 104 height 59
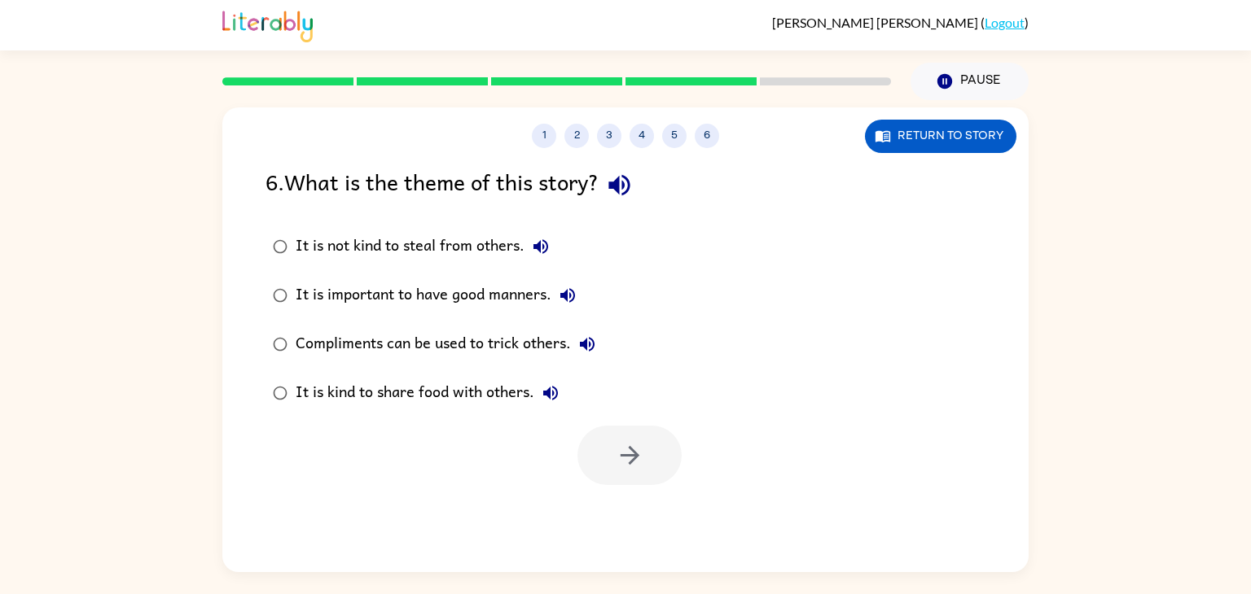
click at [391, 343] on div "Compliments can be used to trick others." at bounding box center [450, 344] width 308 height 33
click at [603, 424] on div at bounding box center [625, 452] width 806 height 68
click at [603, 426] on button "button" at bounding box center [629, 455] width 104 height 59
